Goal: Find specific page/section: Find specific page/section

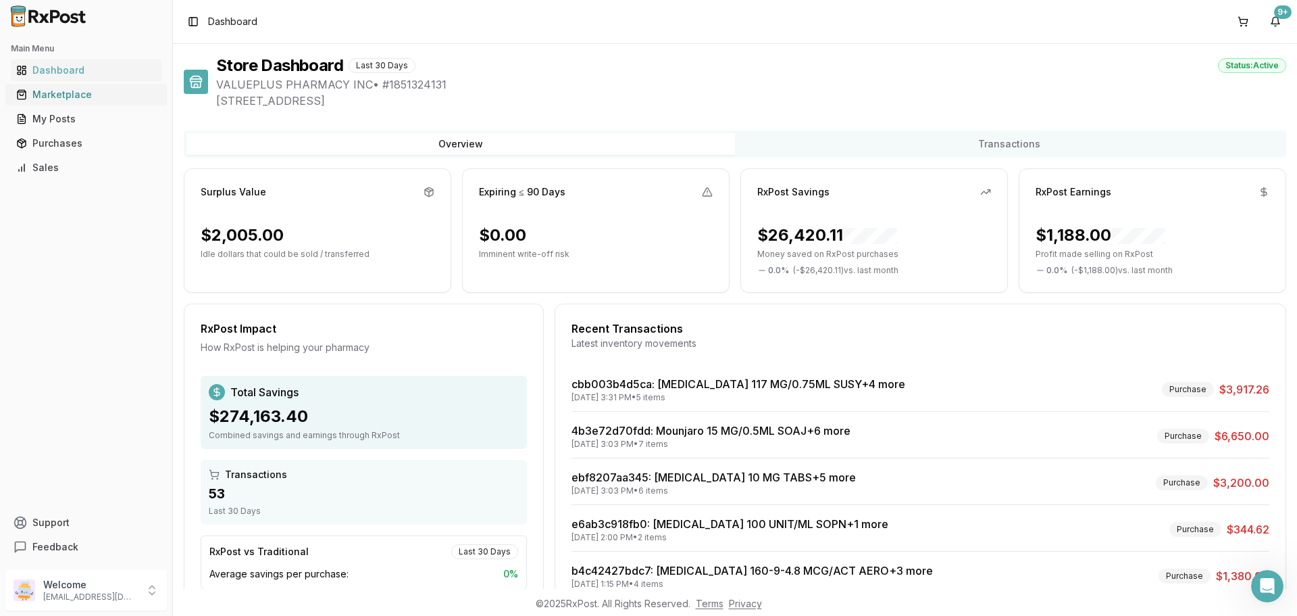
click at [64, 95] on div "Marketplace" at bounding box center [86, 95] width 140 height 14
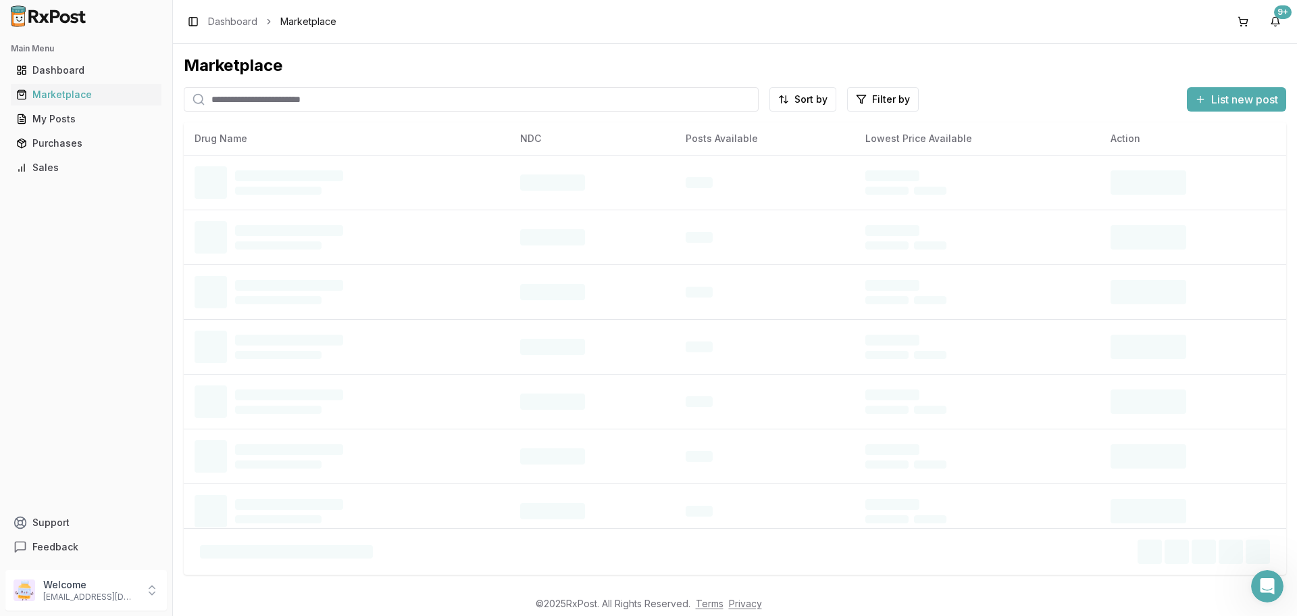
click at [229, 105] on input "search" at bounding box center [471, 99] width 575 height 24
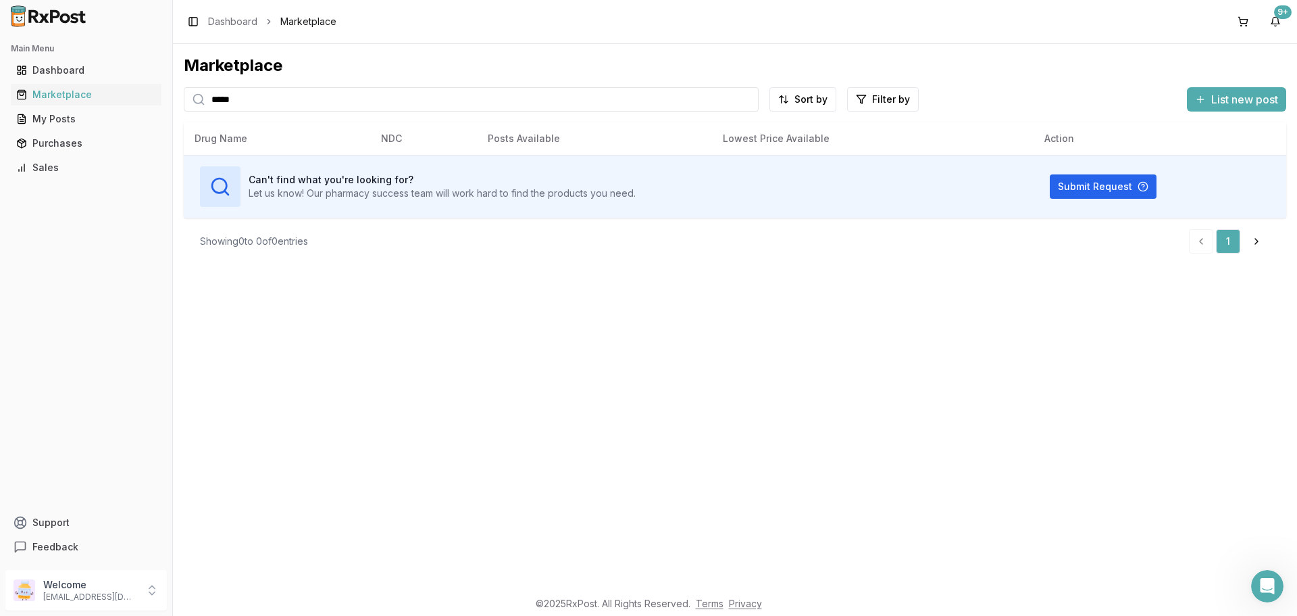
click at [331, 99] on input "*****" at bounding box center [471, 99] width 575 height 24
type input "*"
type input "******"
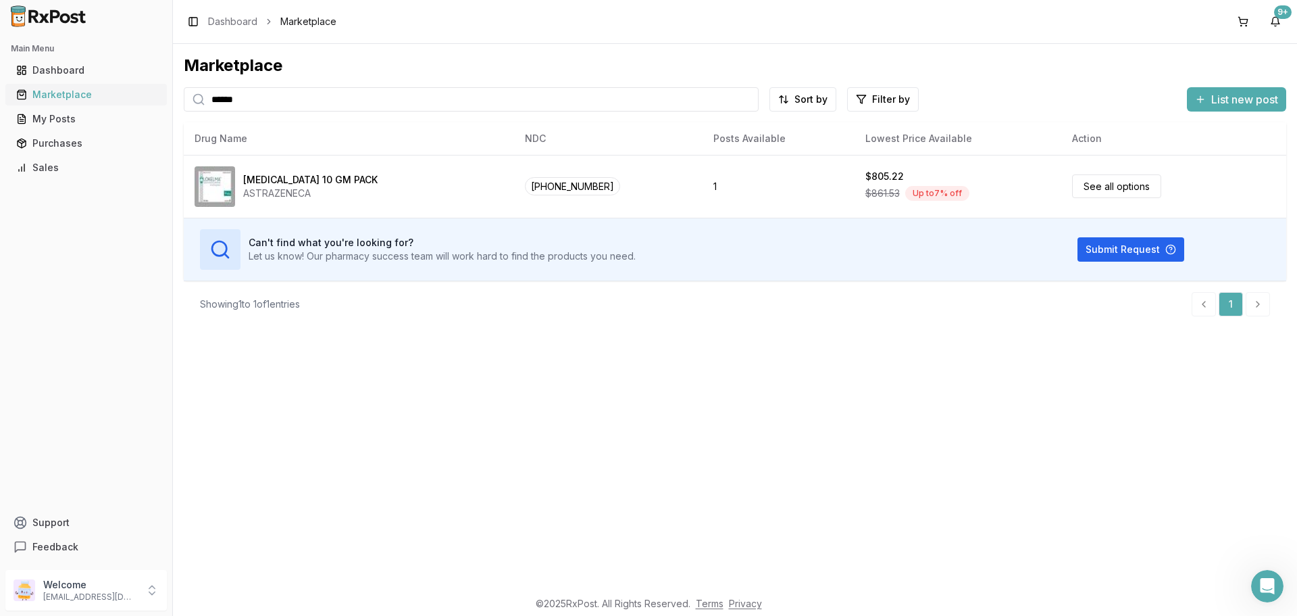
click at [70, 95] on div "Marketplace" at bounding box center [86, 95] width 140 height 14
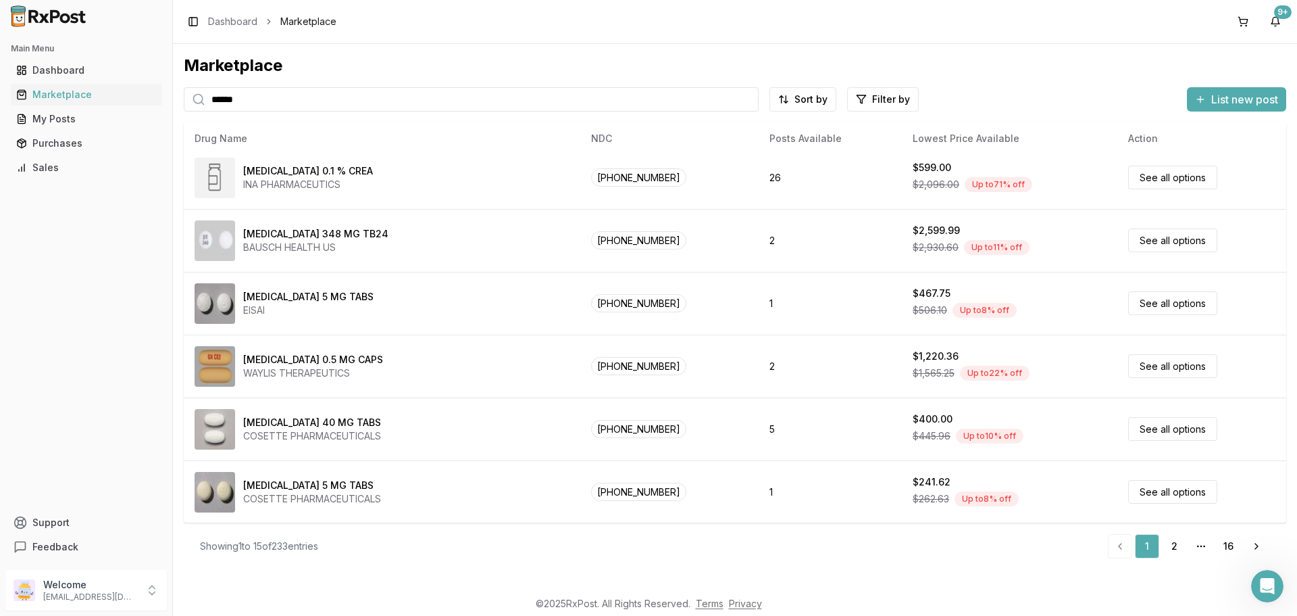
scroll to position [575, 0]
click at [1175, 544] on link "2" at bounding box center [1174, 546] width 24 height 24
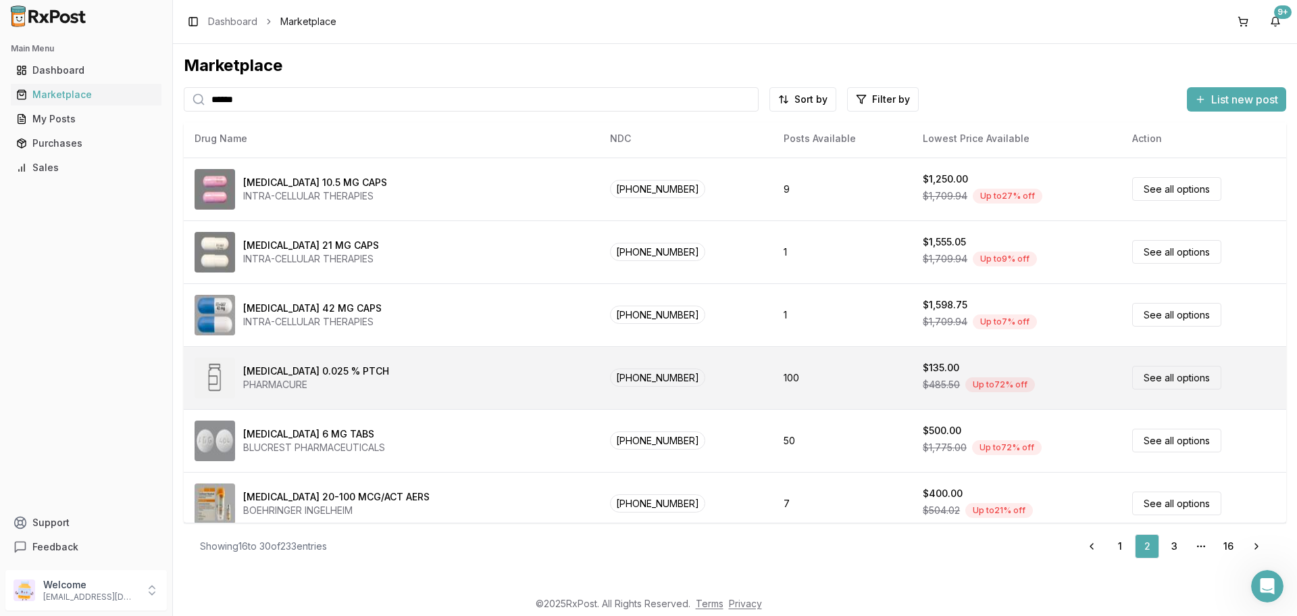
scroll to position [575, 0]
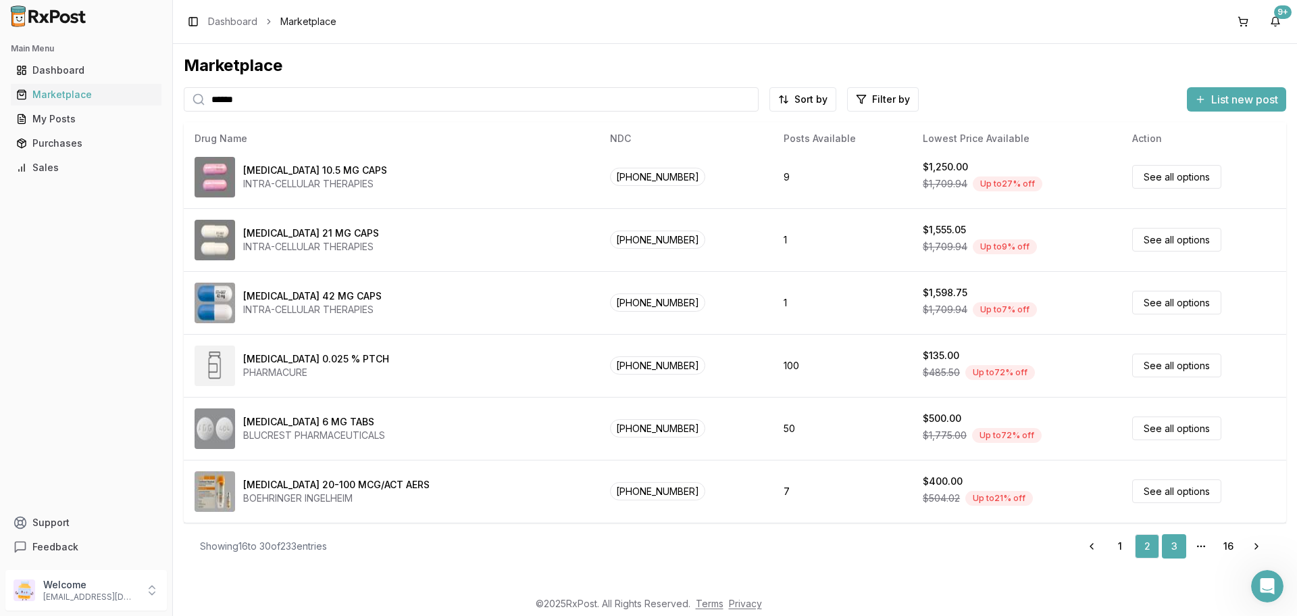
click at [1176, 549] on link "3" at bounding box center [1174, 546] width 24 height 24
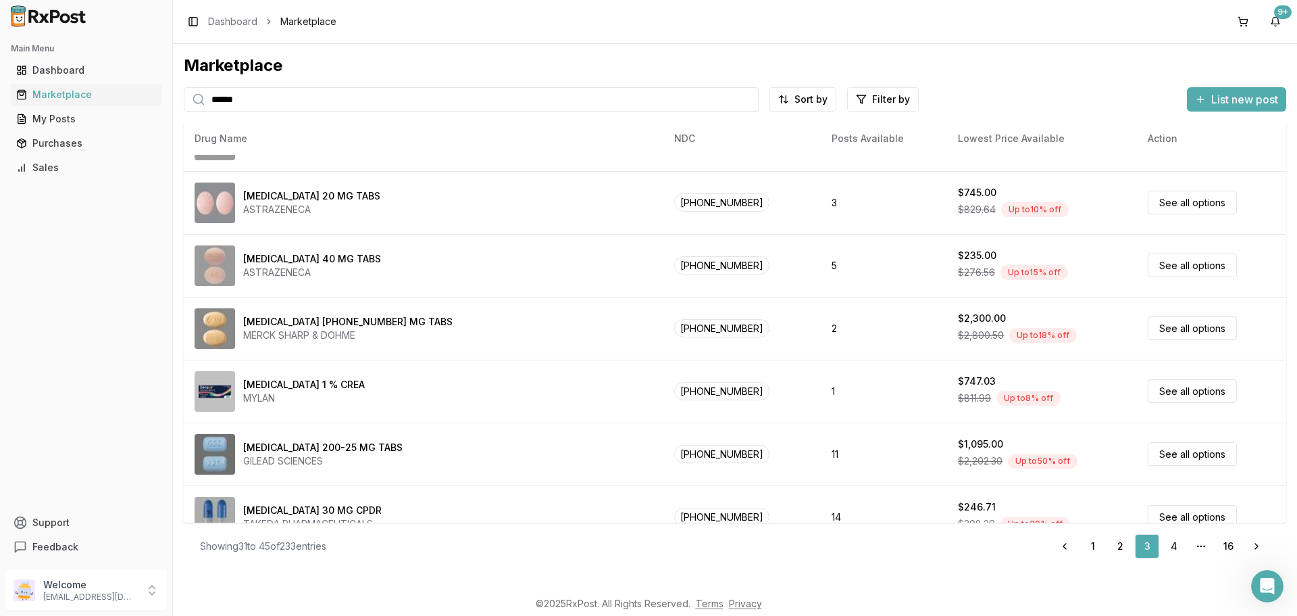
scroll to position [575, 0]
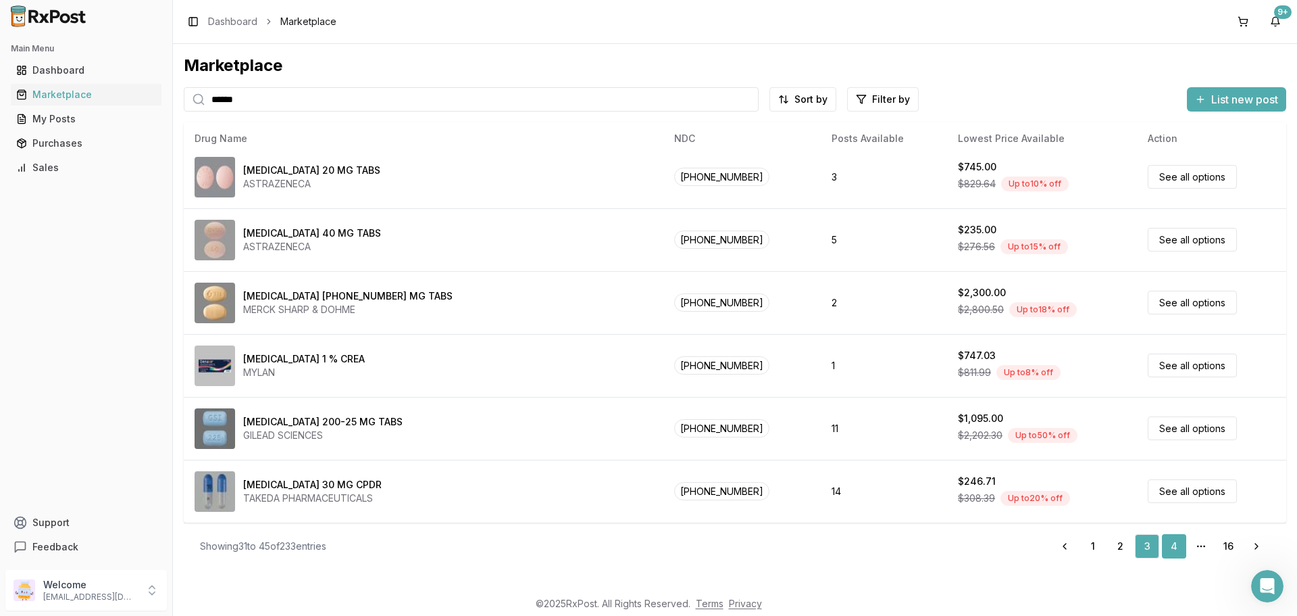
click at [1168, 544] on link "4" at bounding box center [1174, 546] width 24 height 24
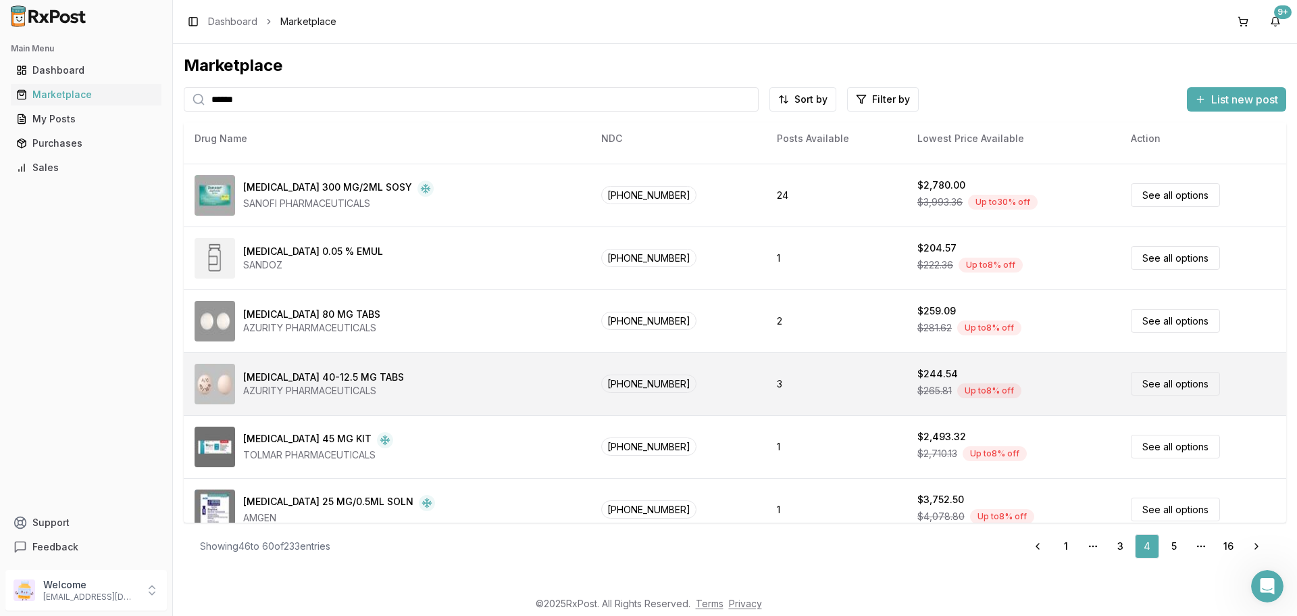
scroll to position [575, 0]
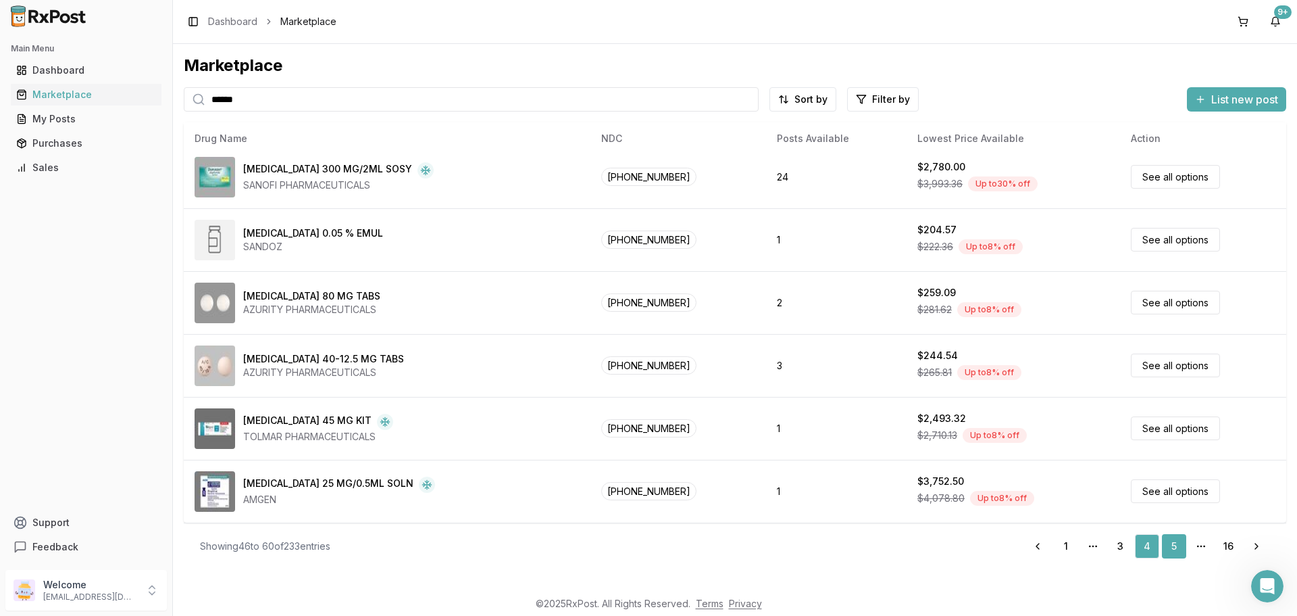
click at [1172, 550] on link "5" at bounding box center [1174, 546] width 24 height 24
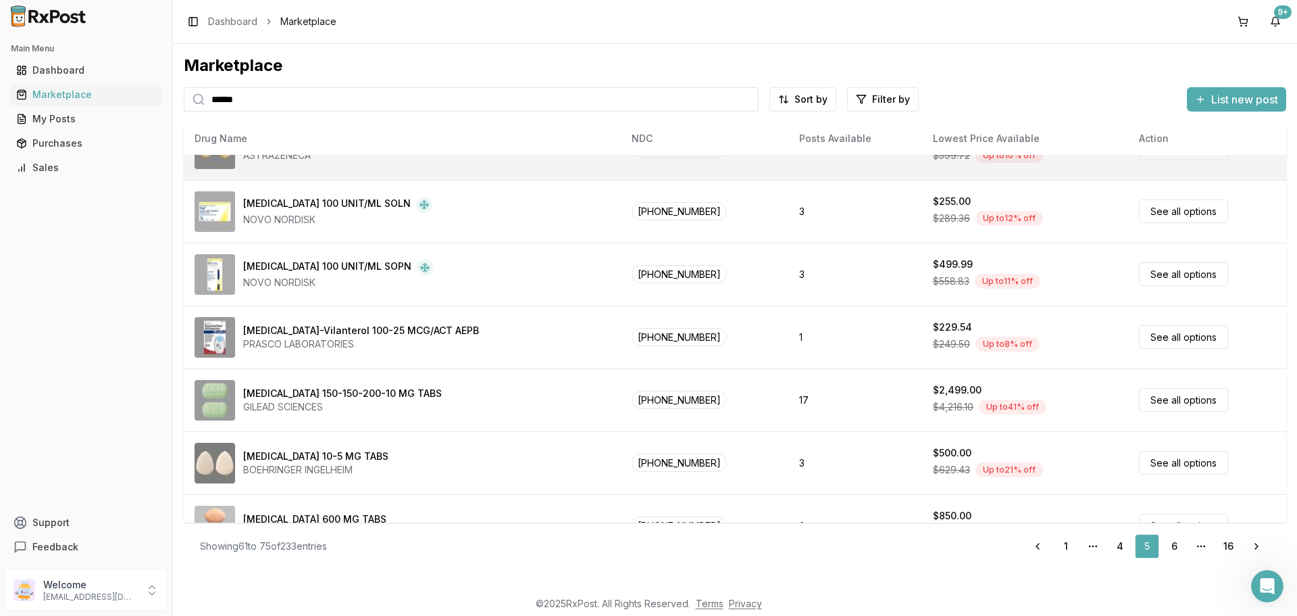
scroll to position [575, 0]
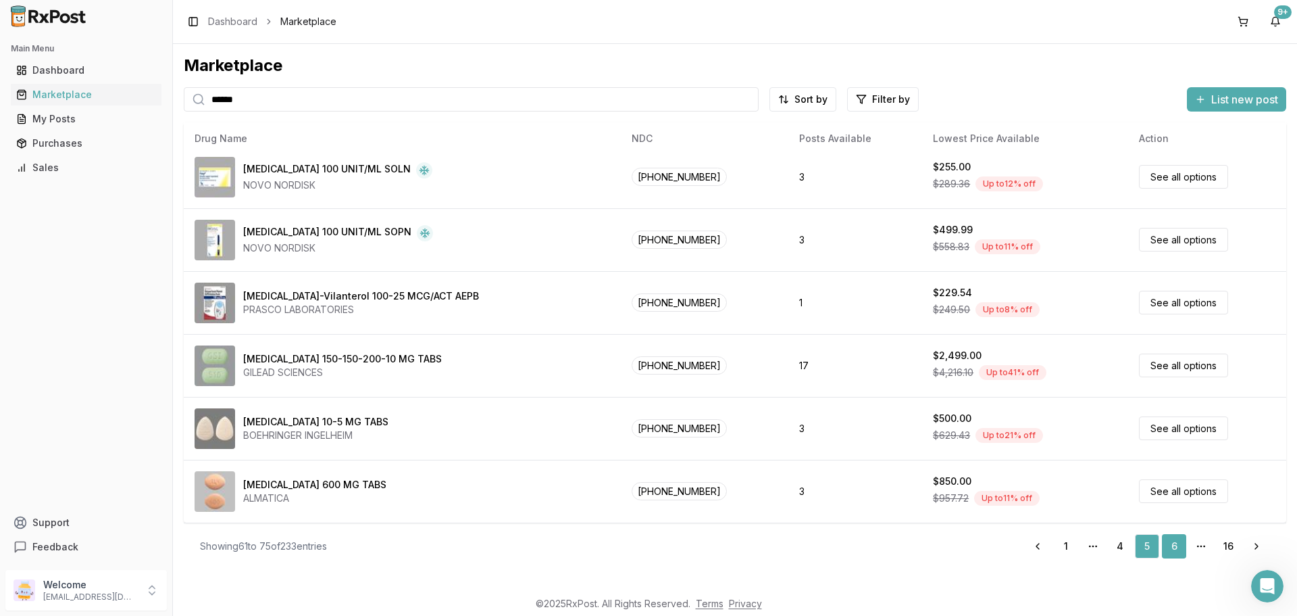
click at [1173, 550] on link "6" at bounding box center [1174, 546] width 24 height 24
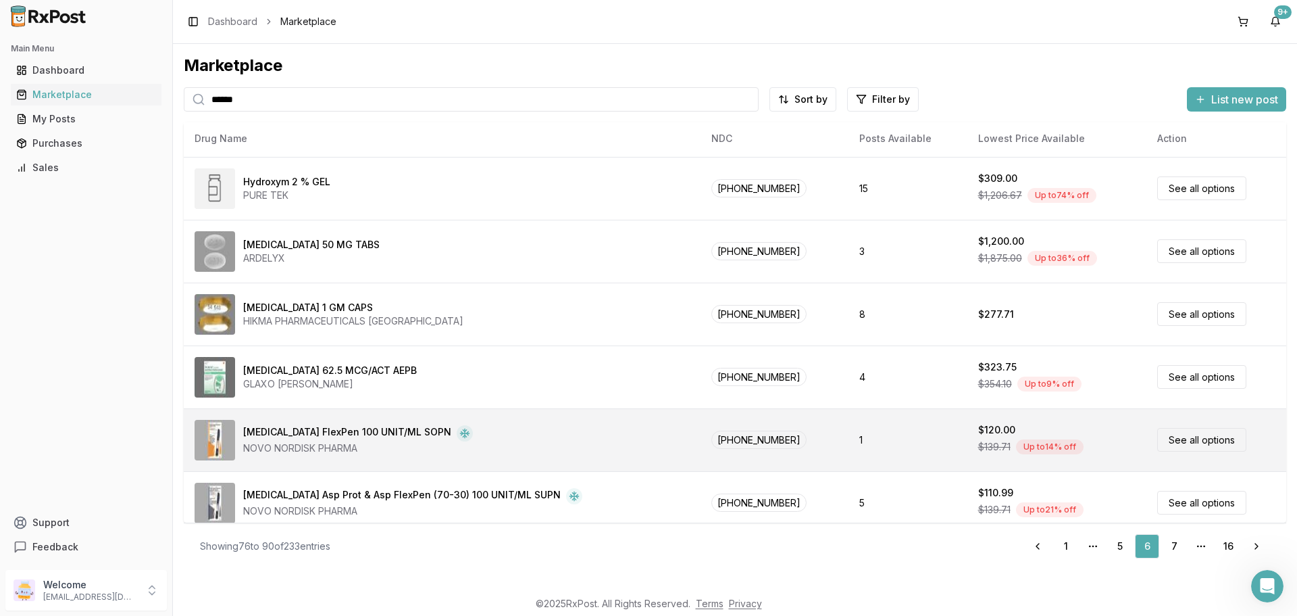
scroll to position [575, 0]
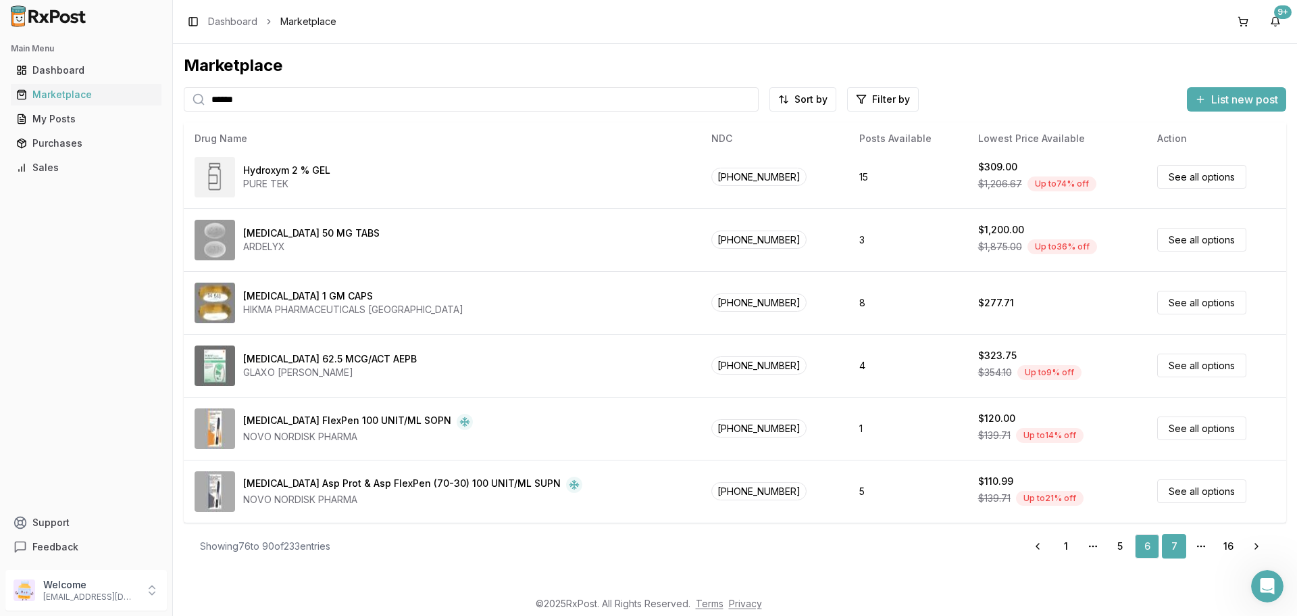
click at [1167, 541] on link "7" at bounding box center [1174, 546] width 24 height 24
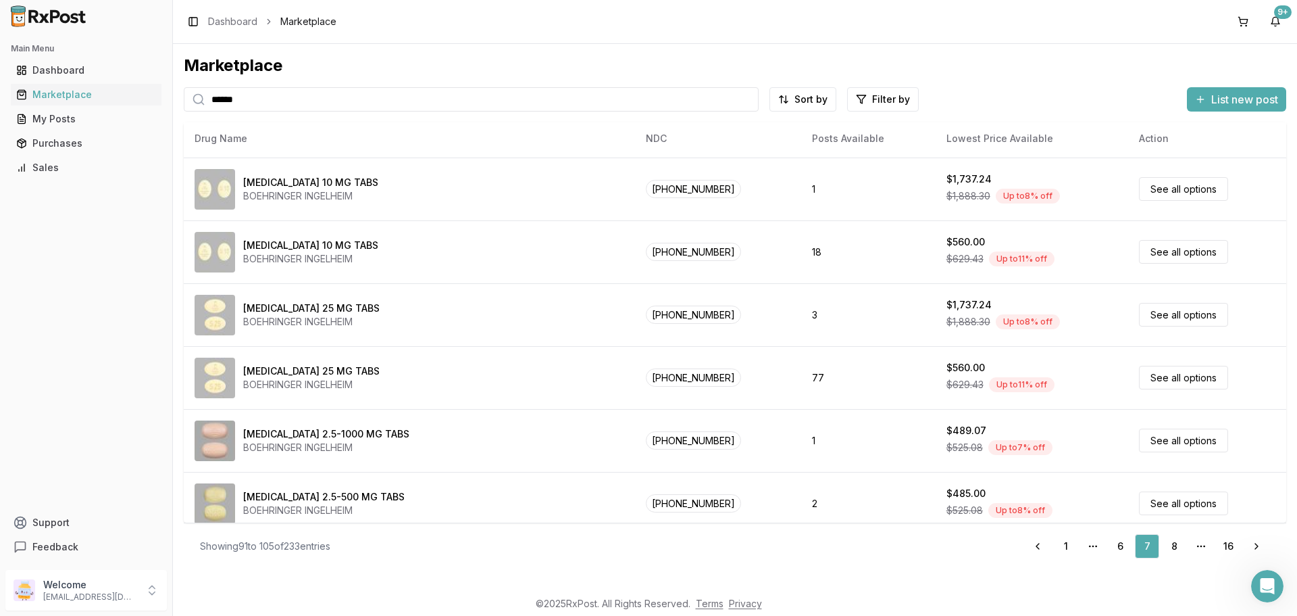
scroll to position [575, 0]
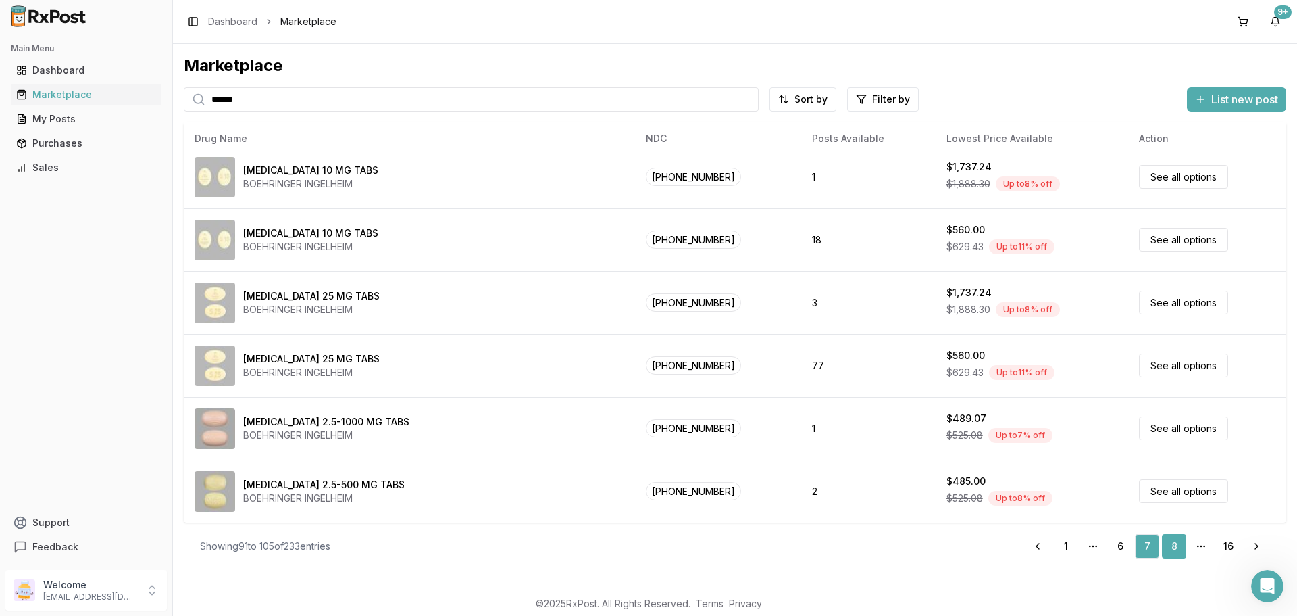
click at [1168, 545] on link "8" at bounding box center [1174, 546] width 24 height 24
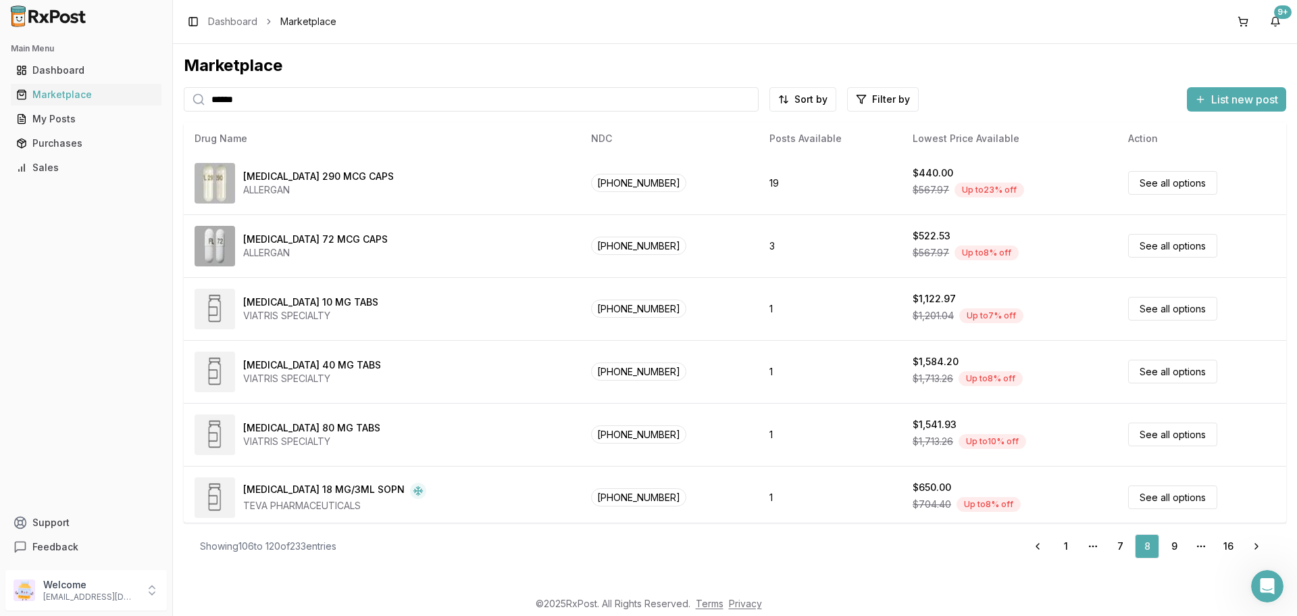
scroll to position [575, 0]
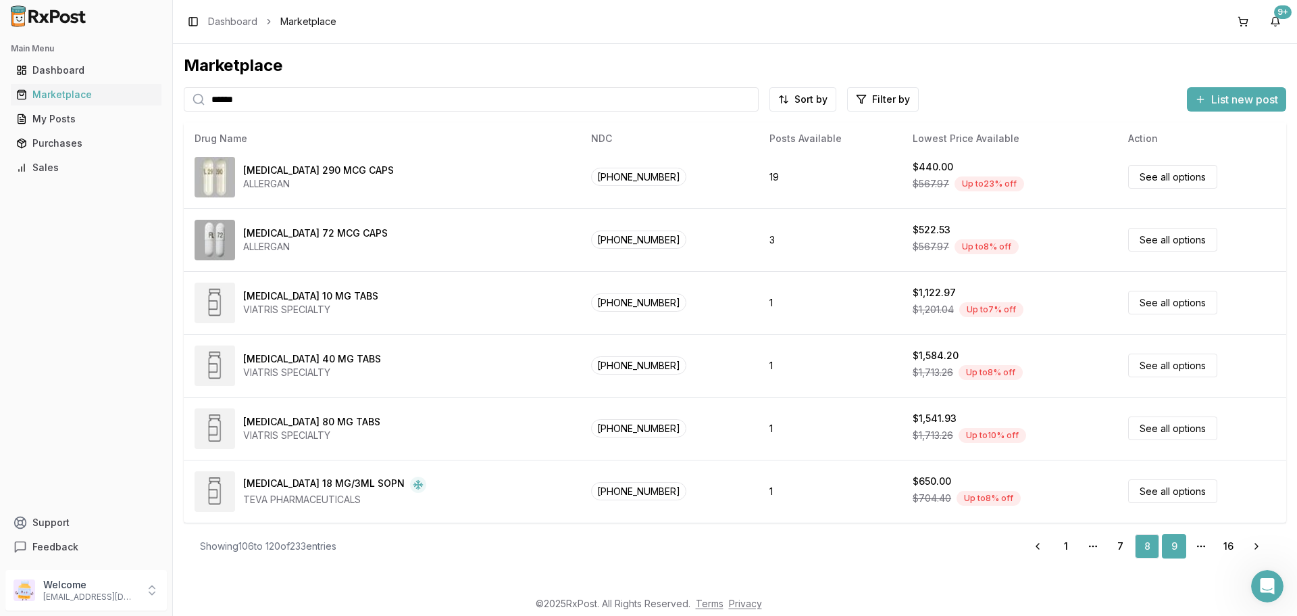
click at [1170, 542] on link "9" at bounding box center [1174, 546] width 24 height 24
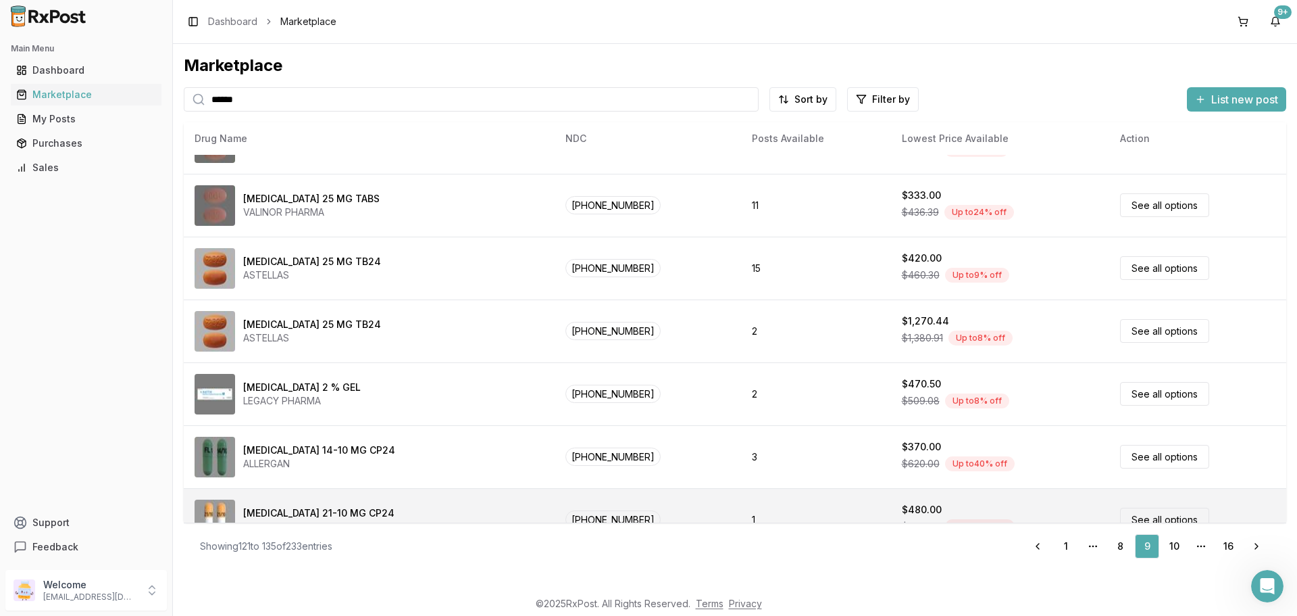
scroll to position [575, 0]
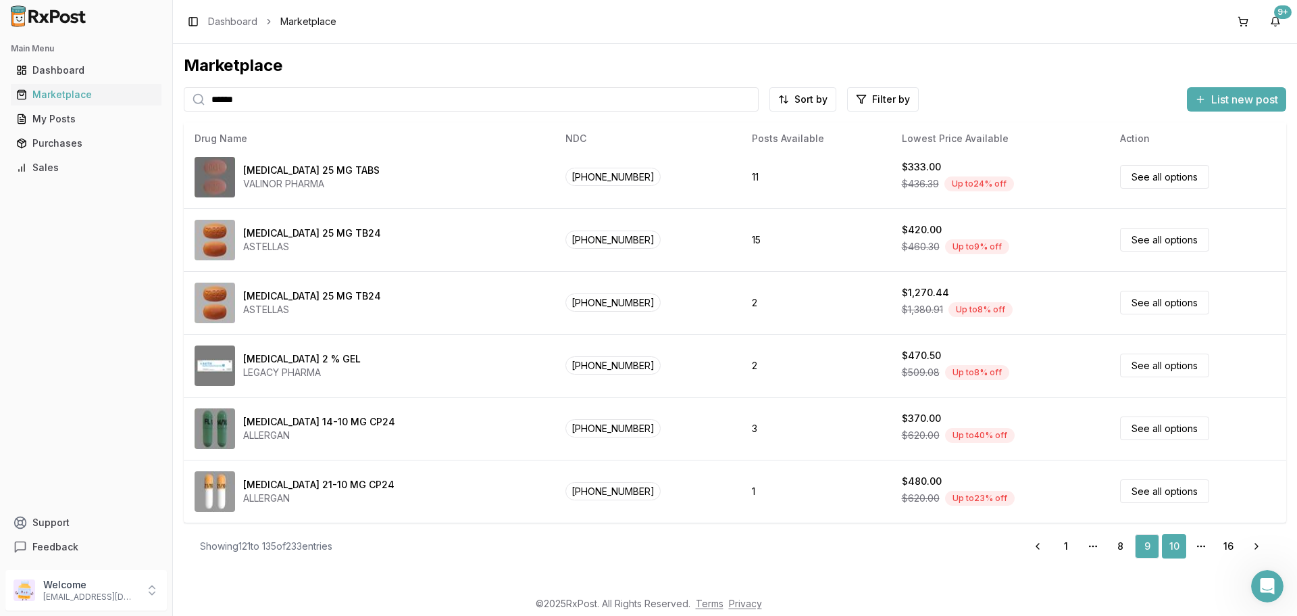
click at [1178, 542] on link "10" at bounding box center [1174, 546] width 24 height 24
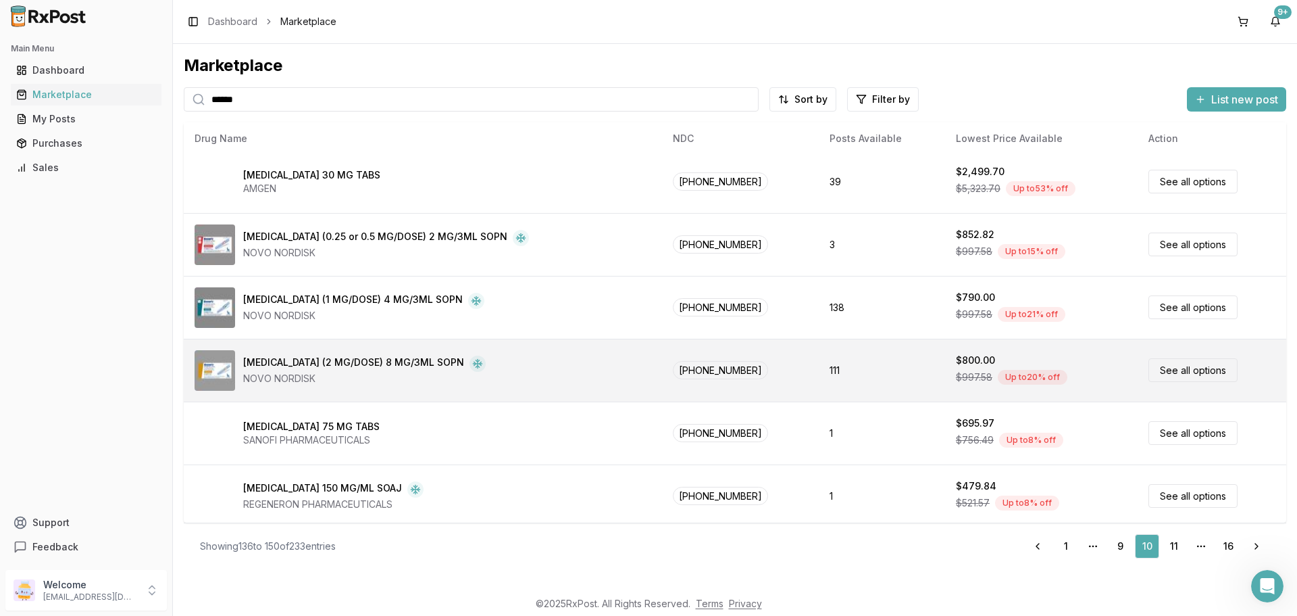
scroll to position [575, 0]
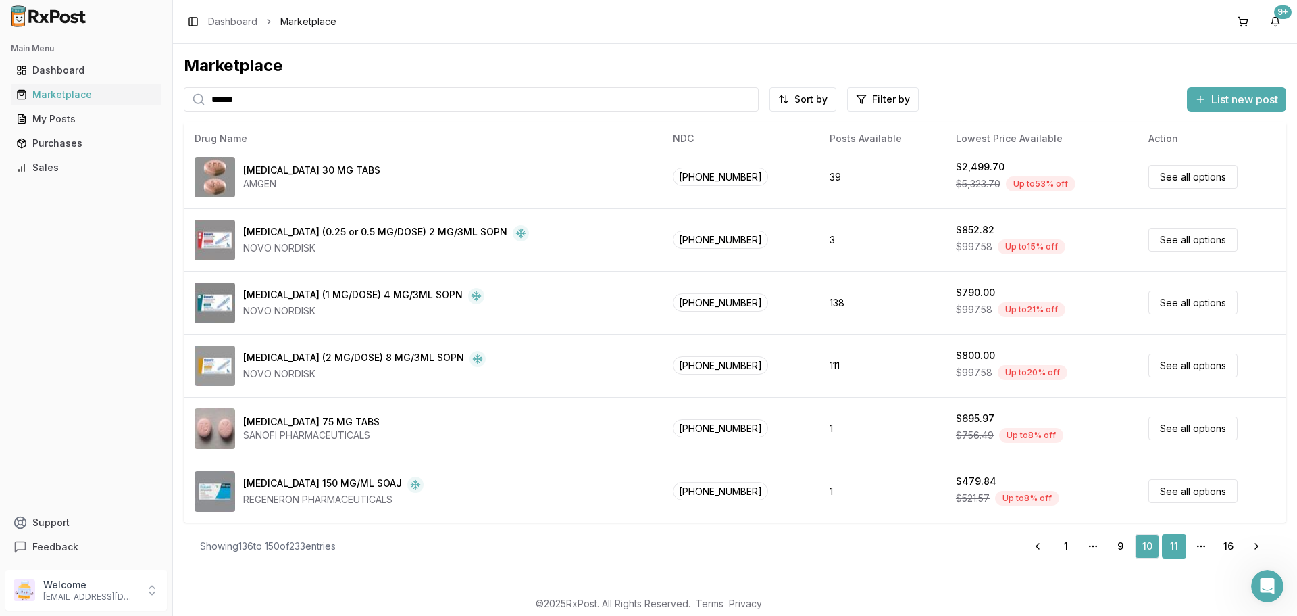
click at [1172, 549] on link "11" at bounding box center [1174, 546] width 24 height 24
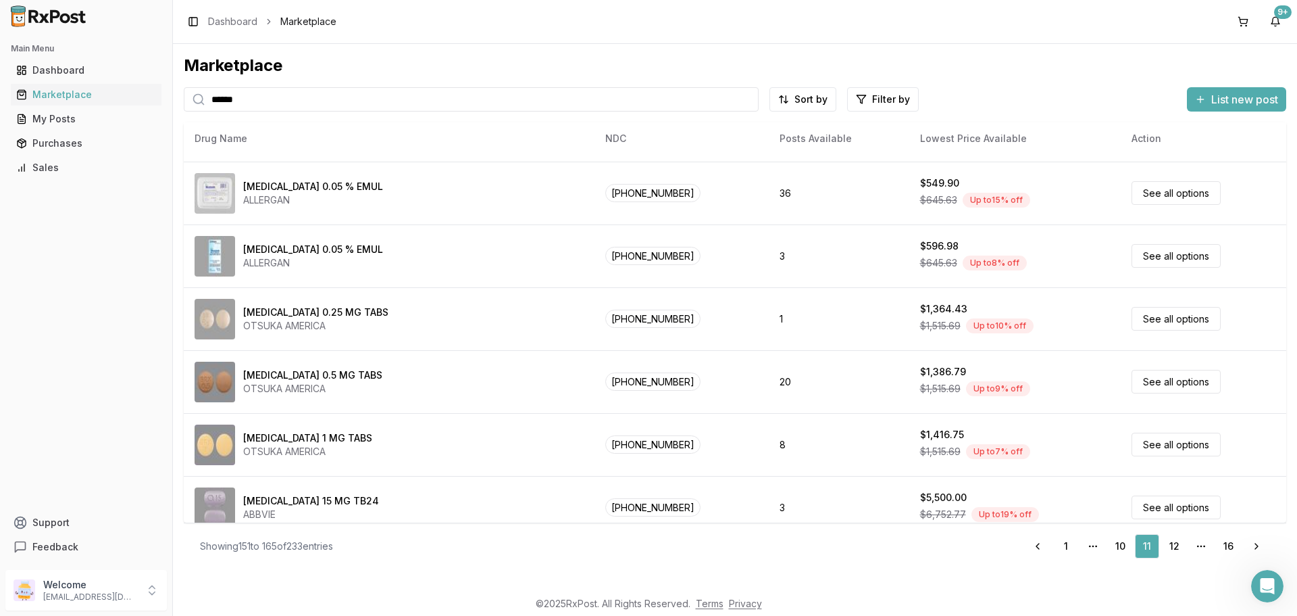
scroll to position [575, 0]
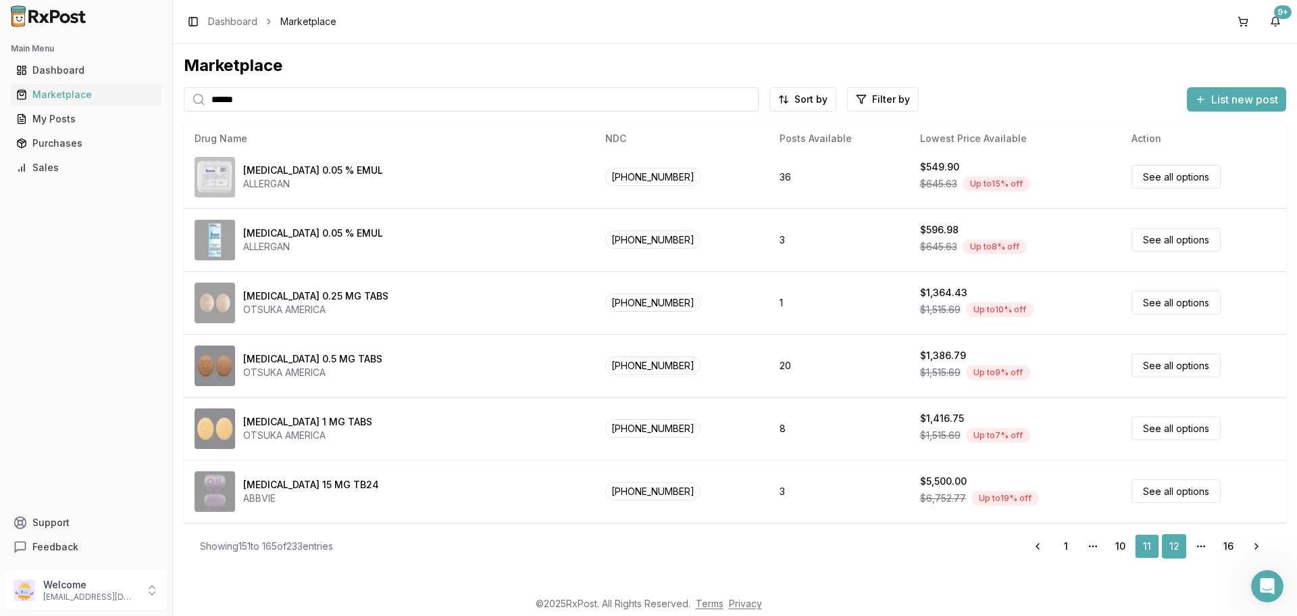
click at [1176, 547] on link "12" at bounding box center [1174, 546] width 24 height 24
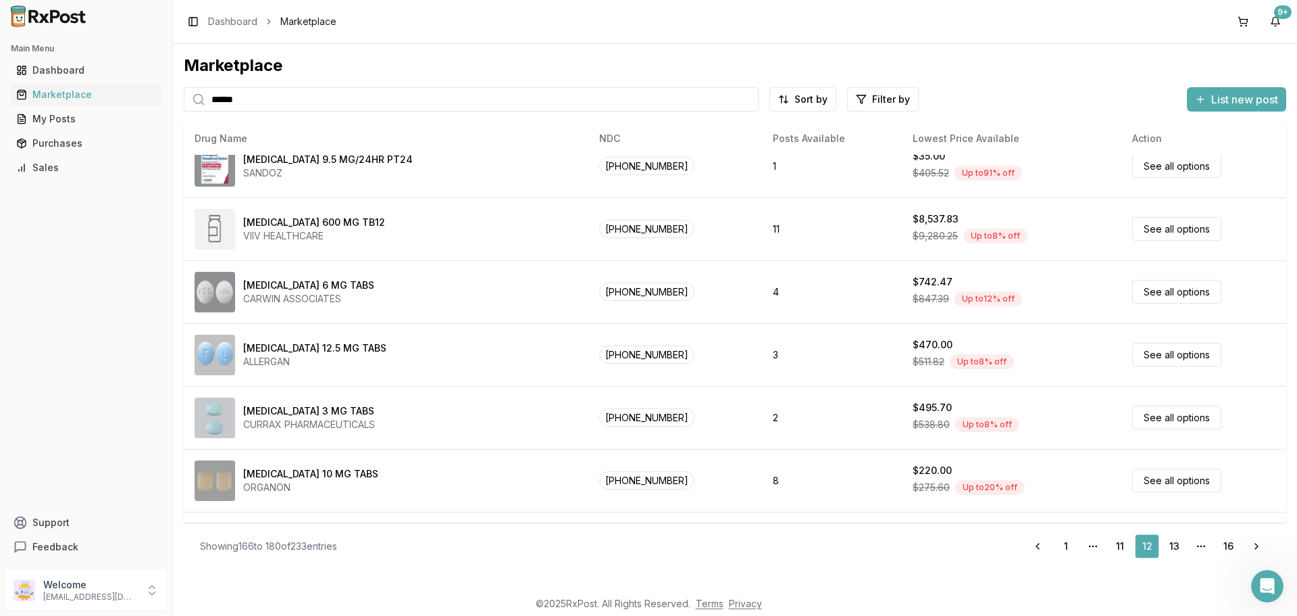
scroll to position [270, 0]
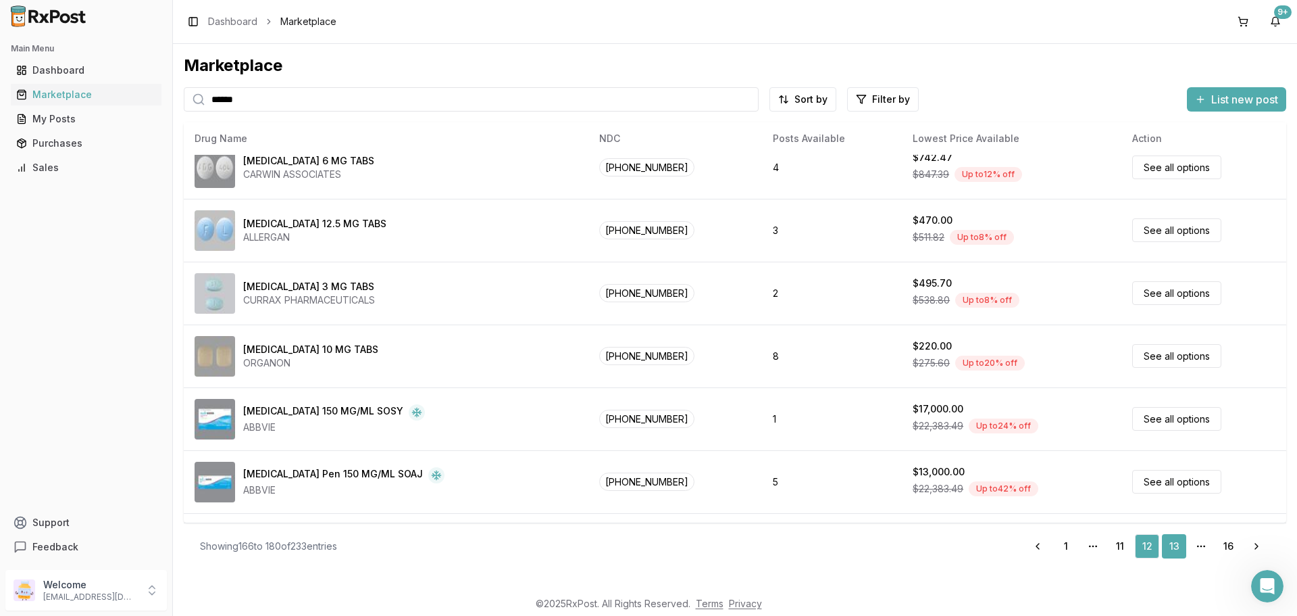
click at [1177, 542] on link "13" at bounding box center [1174, 546] width 24 height 24
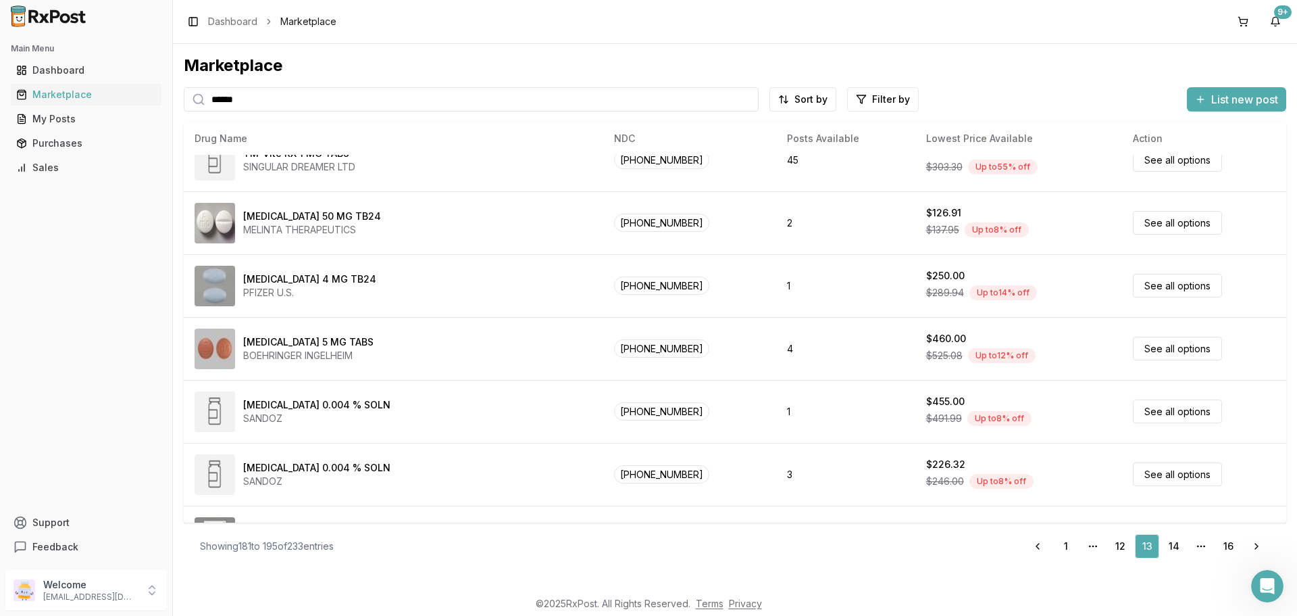
scroll to position [575, 0]
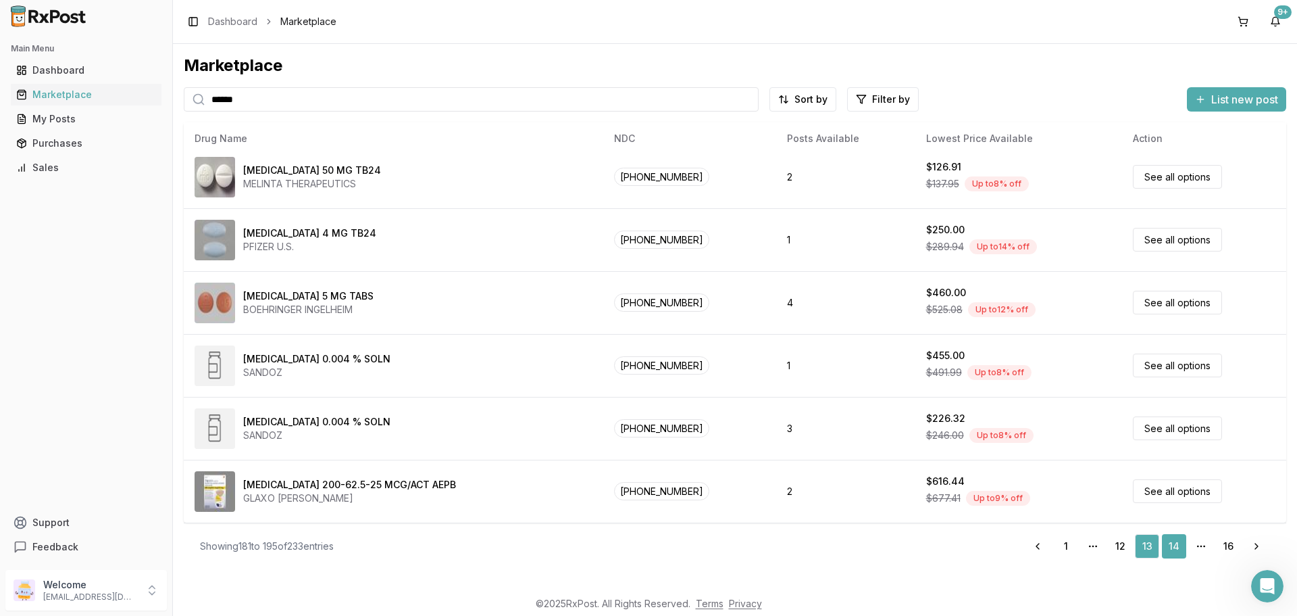
click at [1172, 548] on link "14" at bounding box center [1174, 546] width 24 height 24
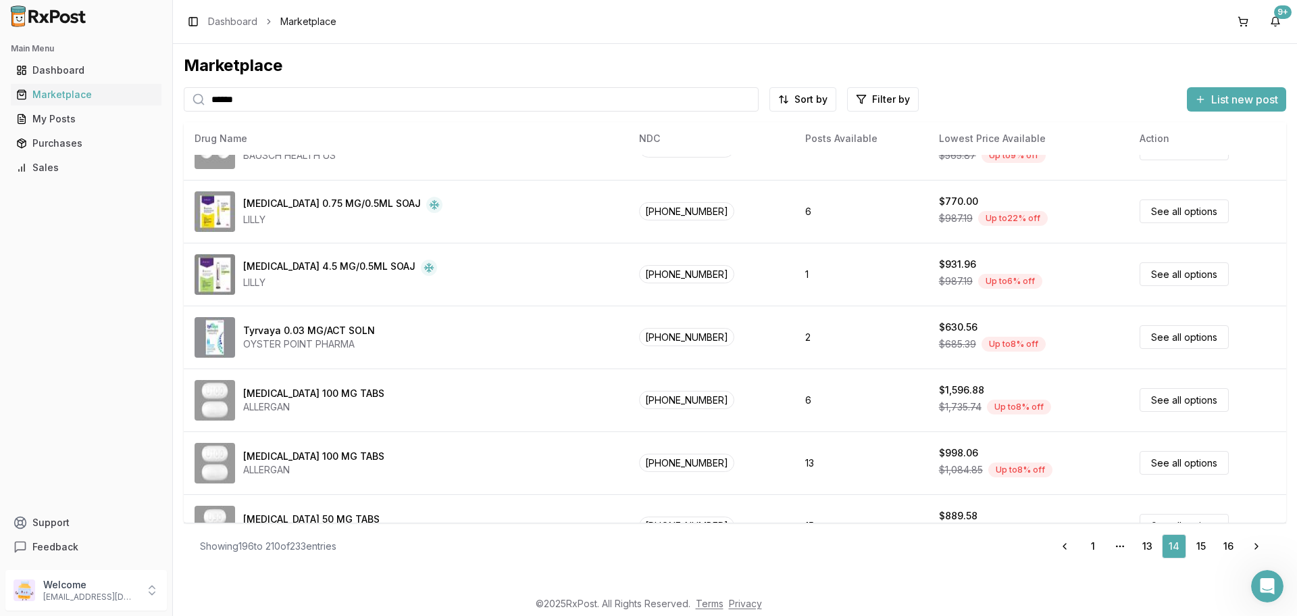
scroll to position [575, 0]
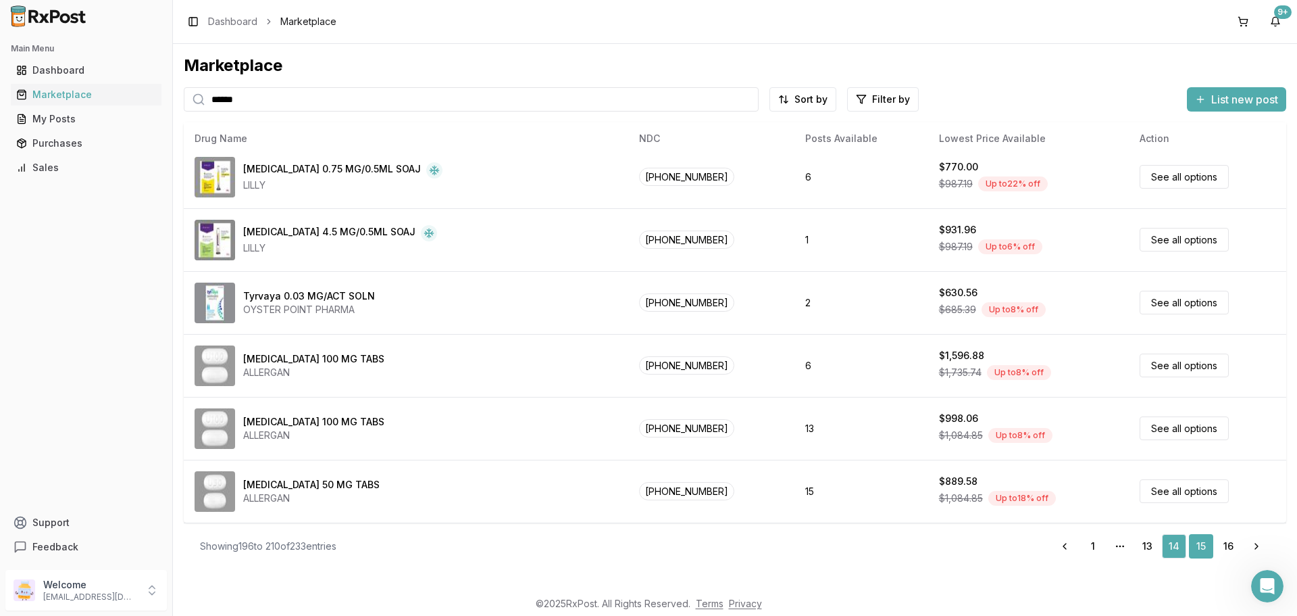
click at [1205, 547] on link "15" at bounding box center [1201, 546] width 24 height 24
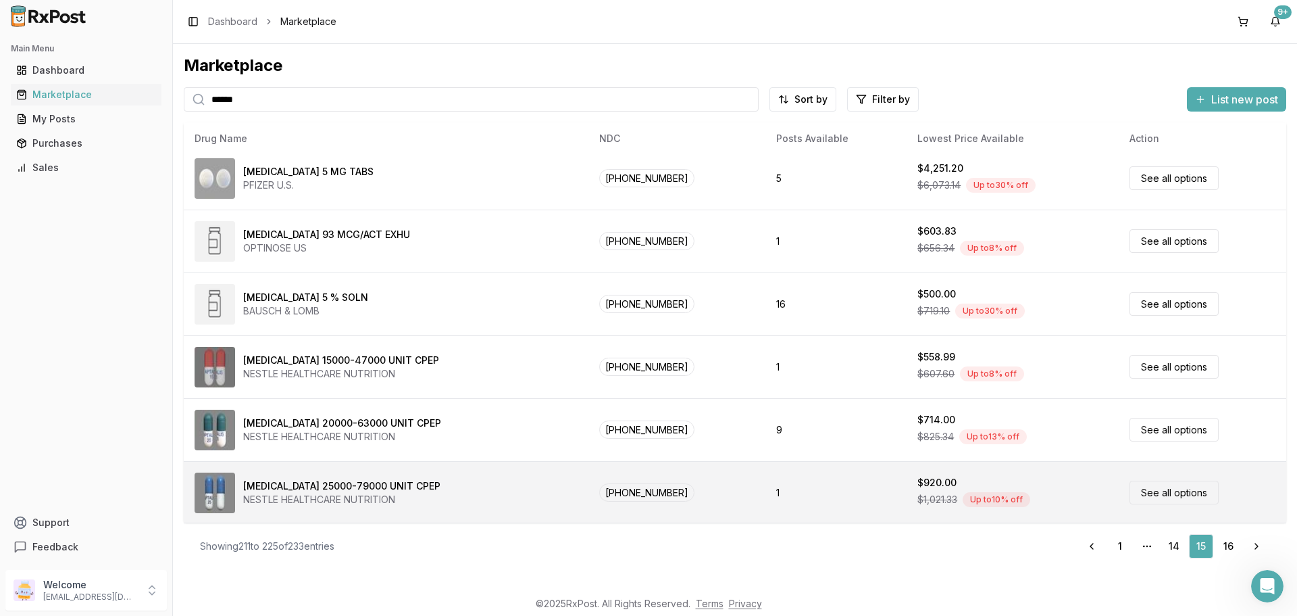
scroll to position [575, 0]
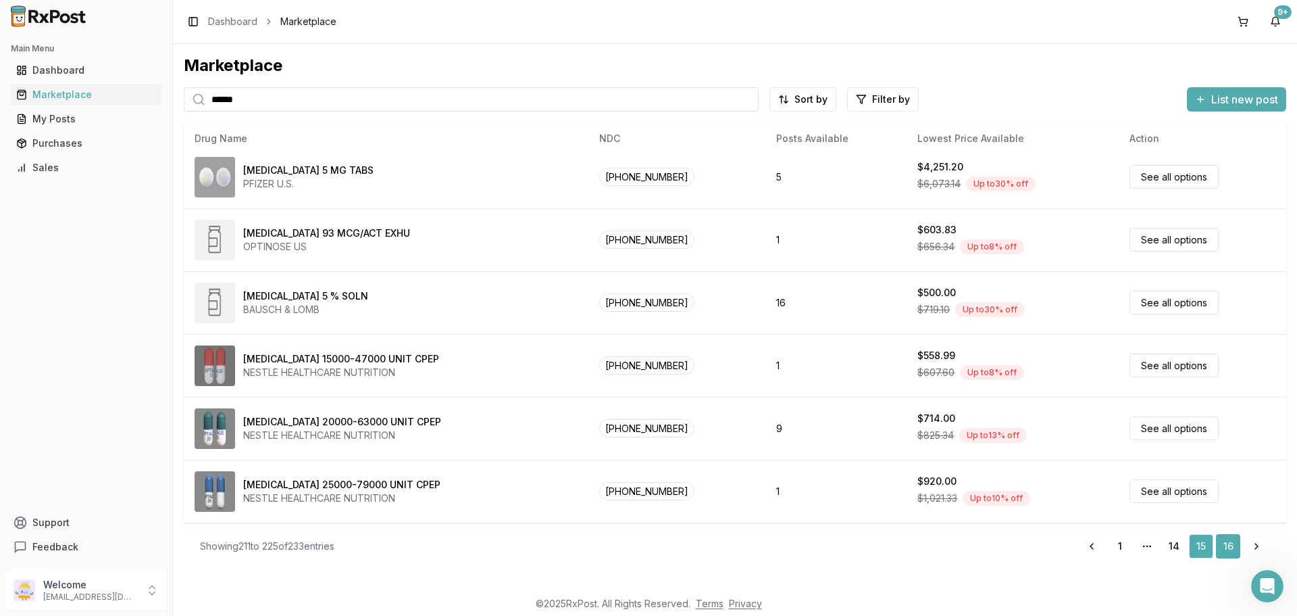
click at [1226, 547] on link "16" at bounding box center [1228, 546] width 24 height 24
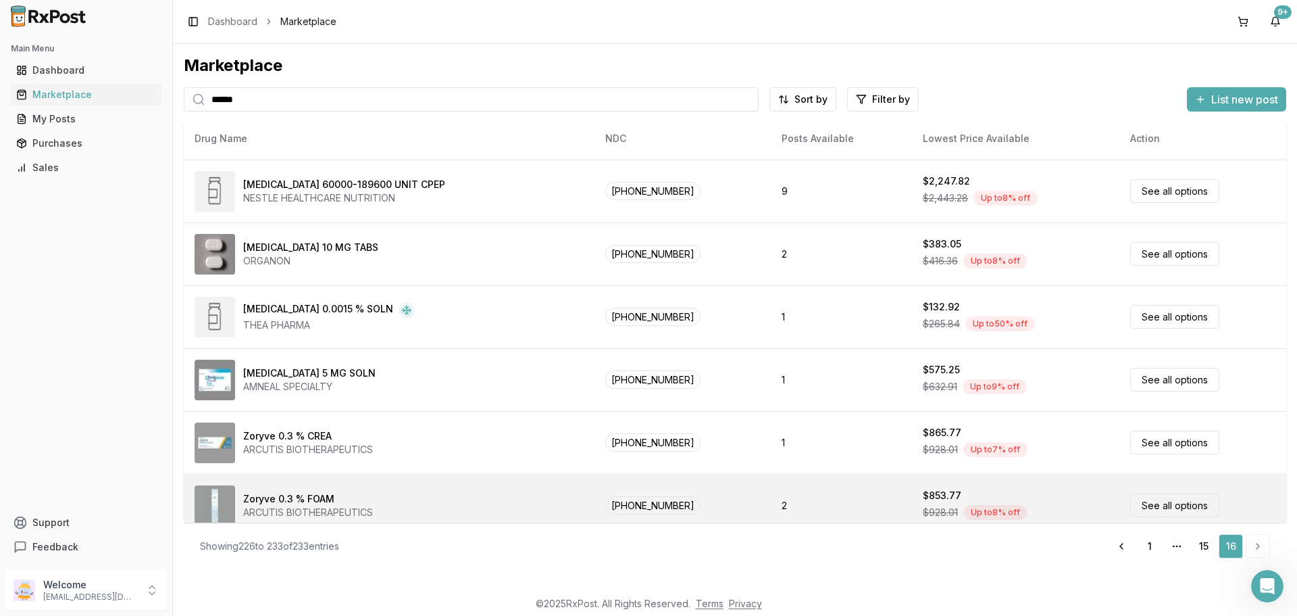
scroll to position [135, 0]
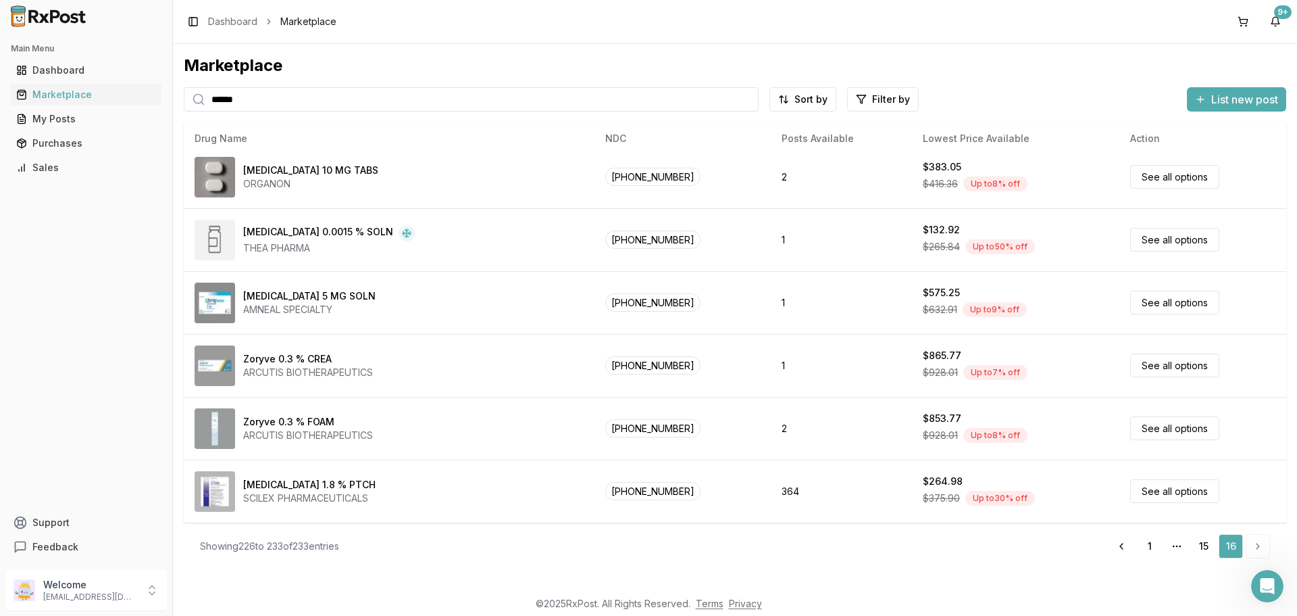
click at [1259, 545] on li "pagination" at bounding box center [1258, 546] width 24 height 24
